Goal: Task Accomplishment & Management: Use online tool/utility

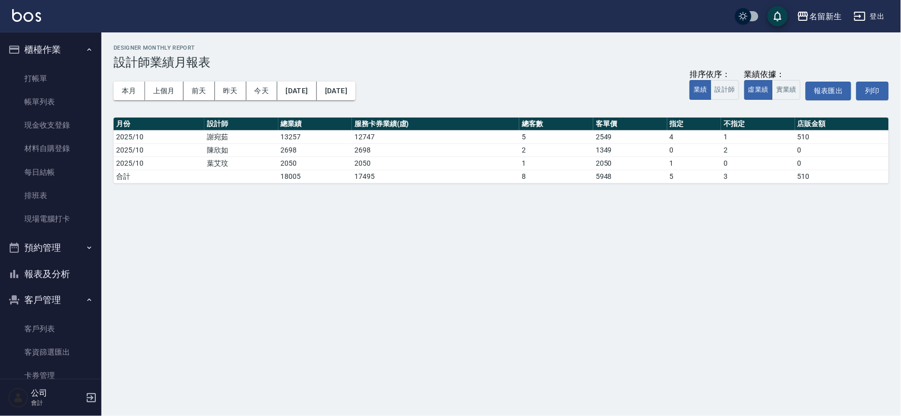
click at [50, 281] on button "報表及分析" at bounding box center [50, 274] width 93 height 26
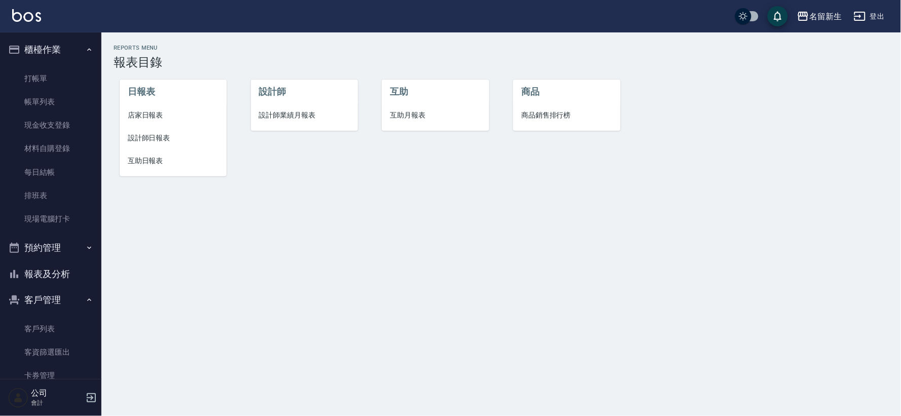
click at [149, 114] on span "店家日報表" at bounding box center [173, 115] width 91 height 11
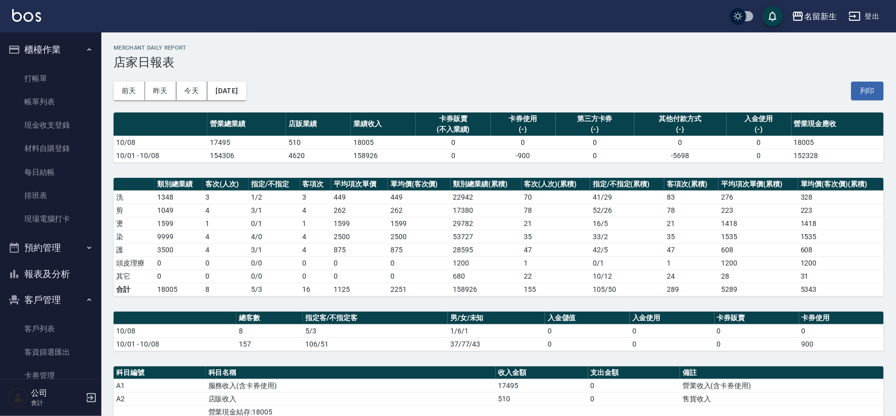
click at [286, 336] on td "8" at bounding box center [269, 330] width 67 height 13
click at [197, 91] on button "今天" at bounding box center [191, 91] width 31 height 19
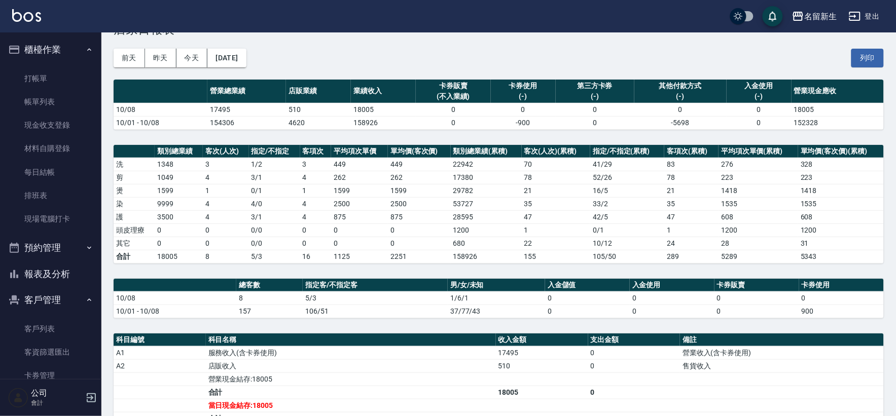
scroll to position [20, 0]
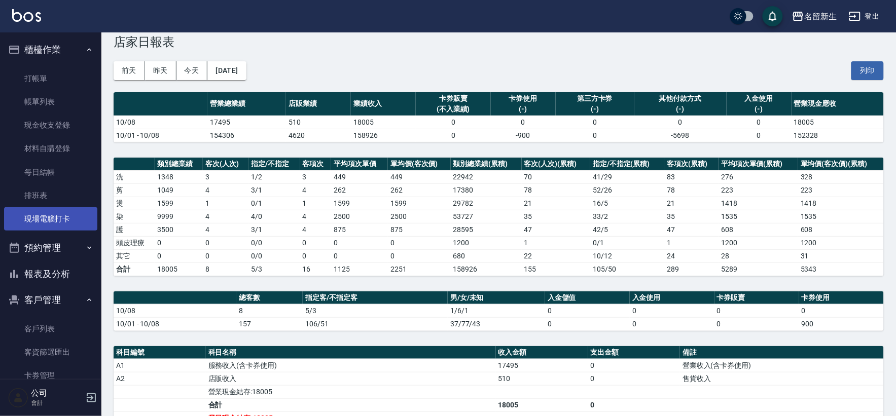
click at [66, 215] on link "現場電腦打卡" at bounding box center [50, 218] width 93 height 23
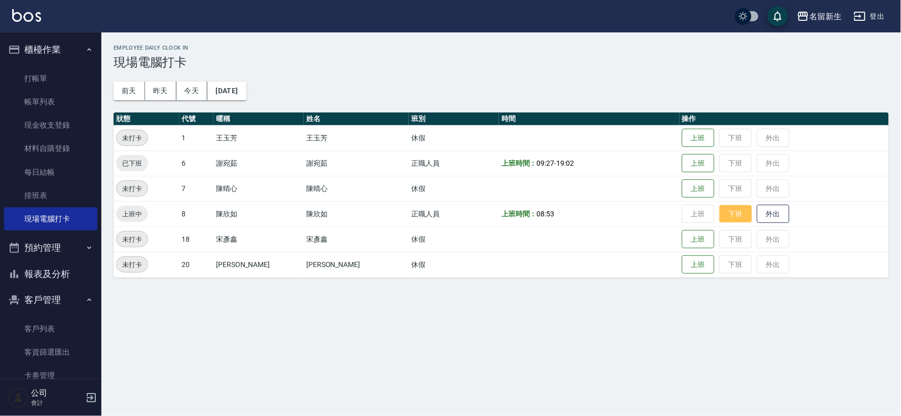
click at [719, 210] on button "下班" at bounding box center [735, 214] width 32 height 18
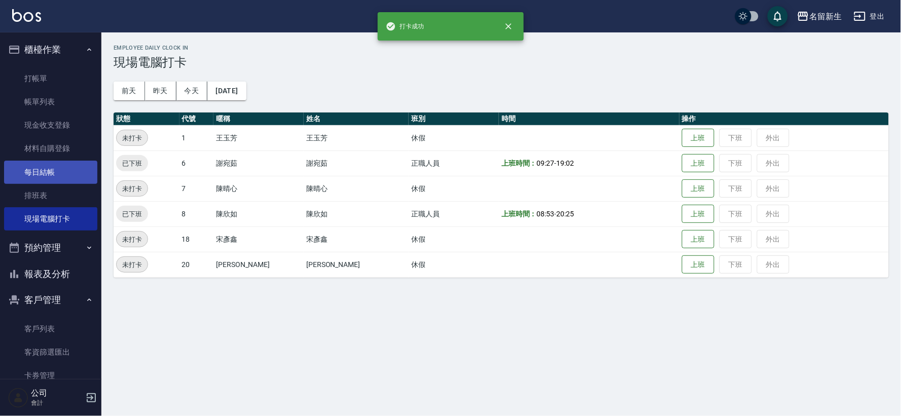
click at [62, 170] on link "每日結帳" at bounding box center [50, 172] width 93 height 23
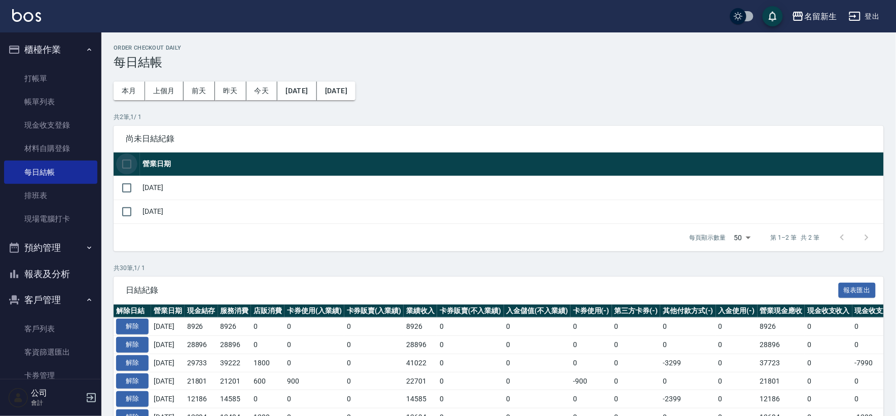
click at [127, 164] on input "checkbox" at bounding box center [126, 164] width 21 height 21
checkbox input "true"
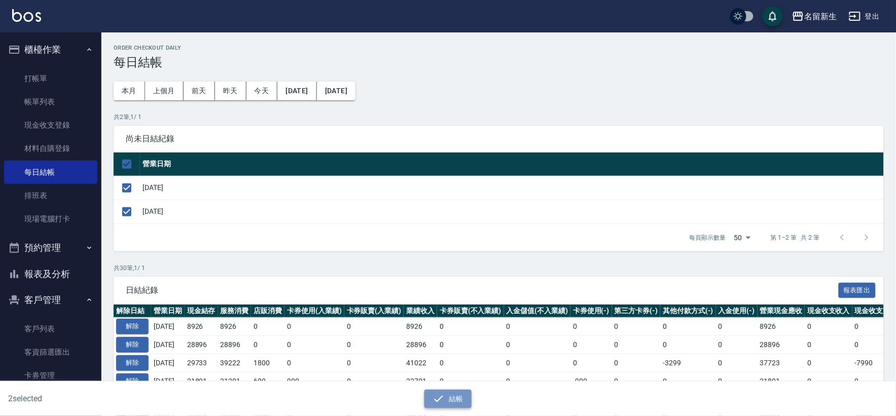
drag, startPoint x: 445, startPoint y: 400, endPoint x: 450, endPoint y: 397, distance: 5.9
click at [445, 401] on button "結帳" at bounding box center [447, 399] width 47 height 19
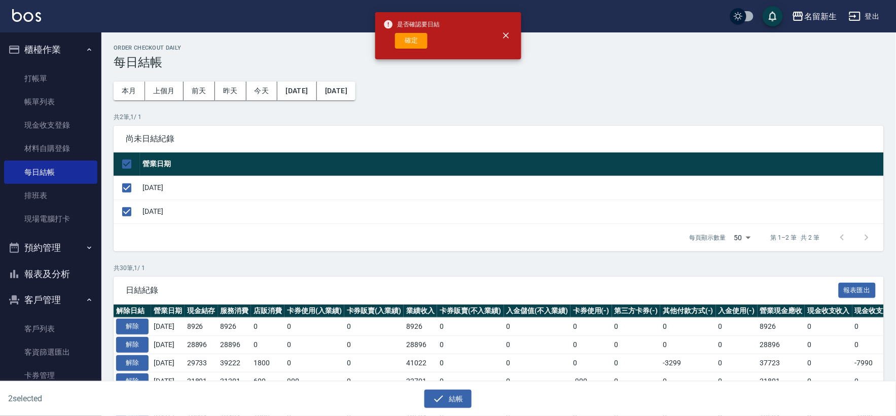
click at [409, 32] on div "是否確認要日結 確定" at bounding box center [411, 35] width 57 height 41
click at [404, 46] on button "確定" at bounding box center [411, 41] width 32 height 16
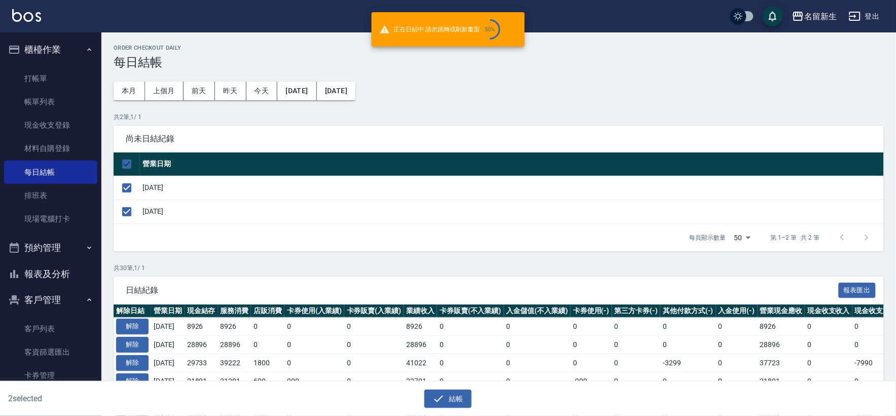
checkbox input "false"
